Goal: Information Seeking & Learning: Learn about a topic

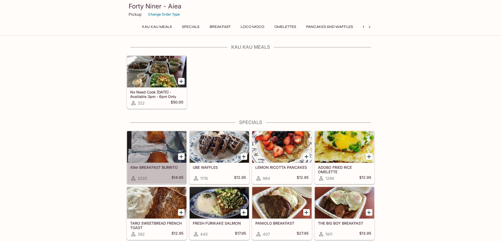
click at [155, 149] on div at bounding box center [156, 147] width 59 height 32
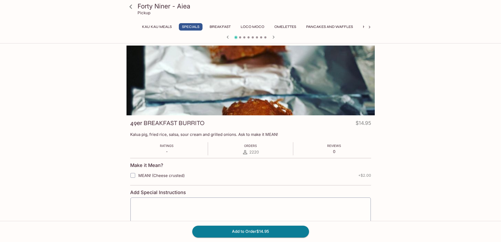
click at [131, 7] on icon at bounding box center [130, 6] width 9 height 9
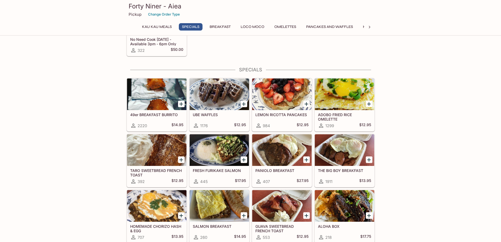
scroll to position [79, 0]
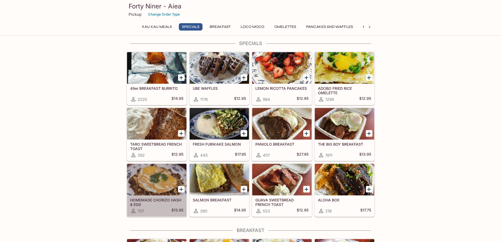
click at [141, 182] on div at bounding box center [156, 180] width 59 height 32
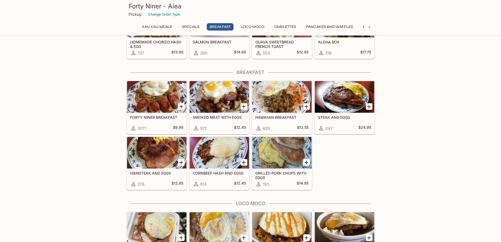
scroll to position [289, 0]
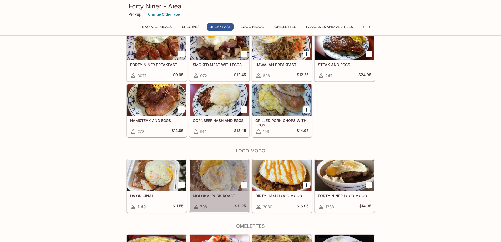
click at [200, 180] on div at bounding box center [219, 175] width 59 height 32
